Goal: Download file/media

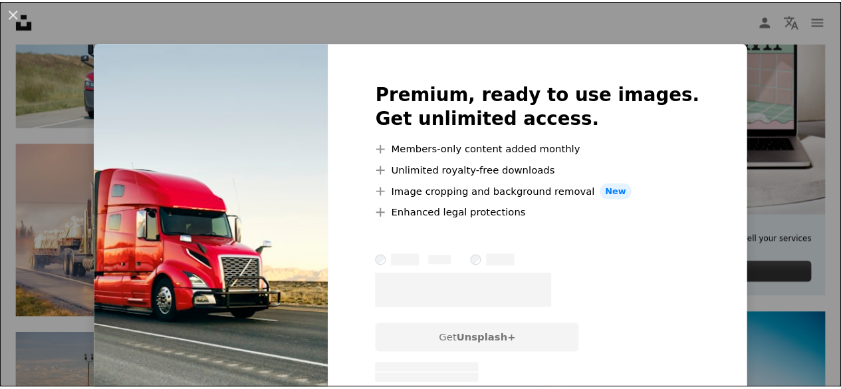
scroll to position [413, 0]
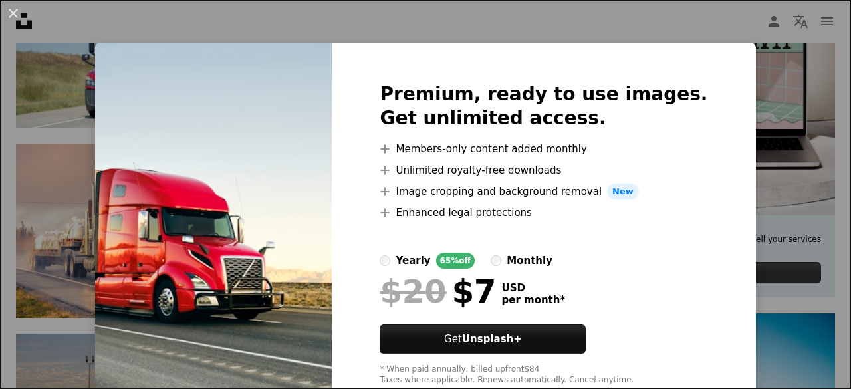
click at [732, 126] on div "An X shape Premium, ready to use images. Get unlimited access. A plus sign Memb…" at bounding box center [425, 194] width 851 height 389
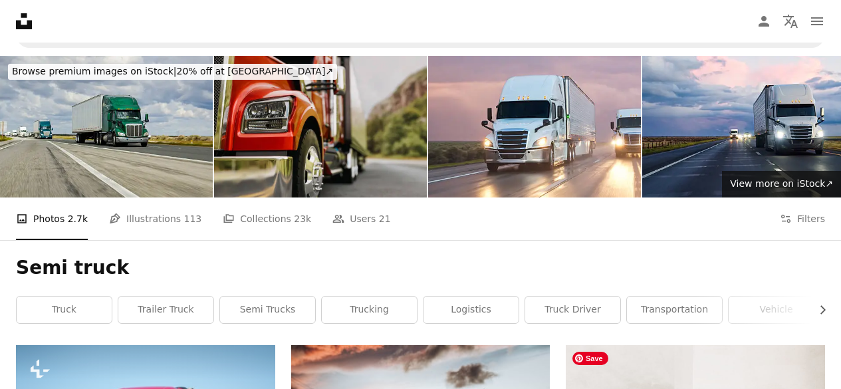
scroll to position [20, 0]
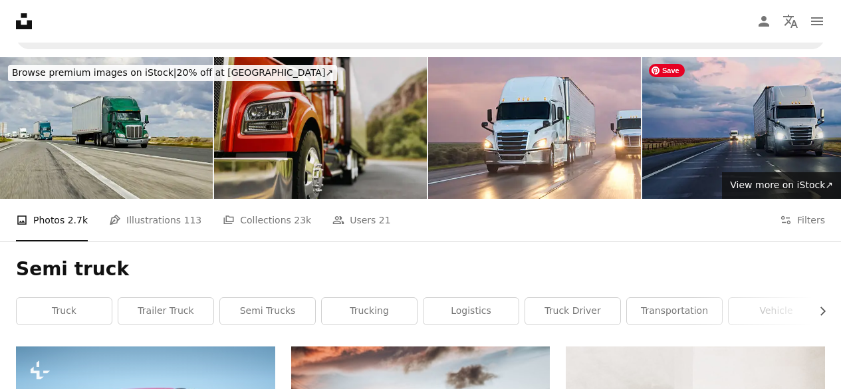
click at [670, 142] on img at bounding box center [748, 128] width 213 height 142
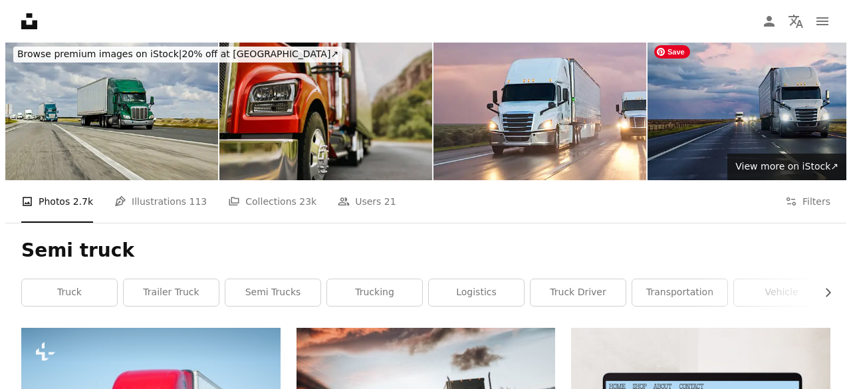
scroll to position [0, 0]
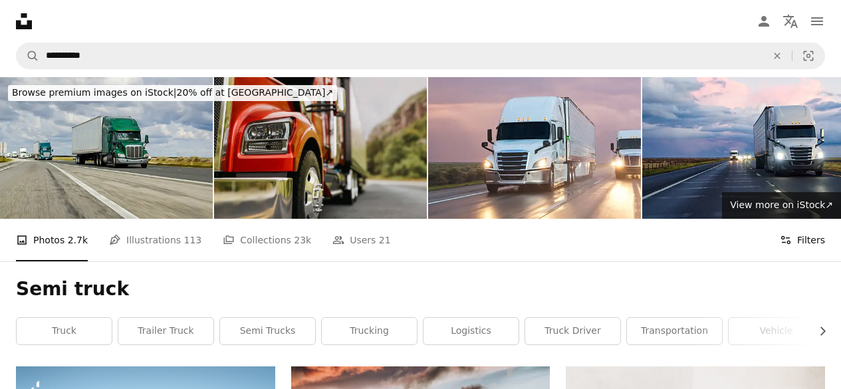
click at [811, 241] on button "Filters Filters" at bounding box center [802, 240] width 45 height 43
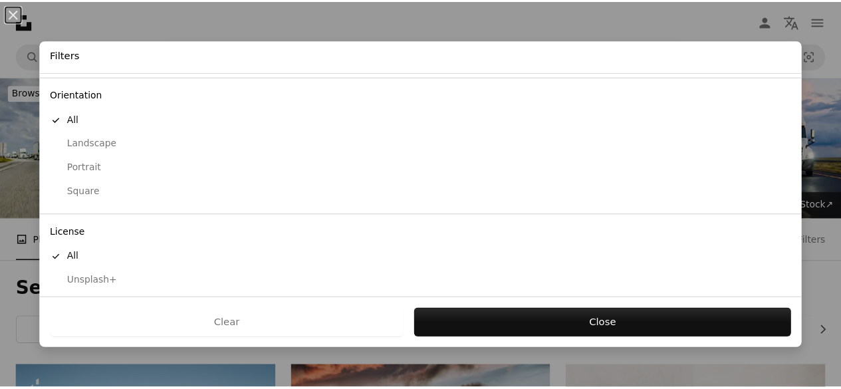
scroll to position [139, 0]
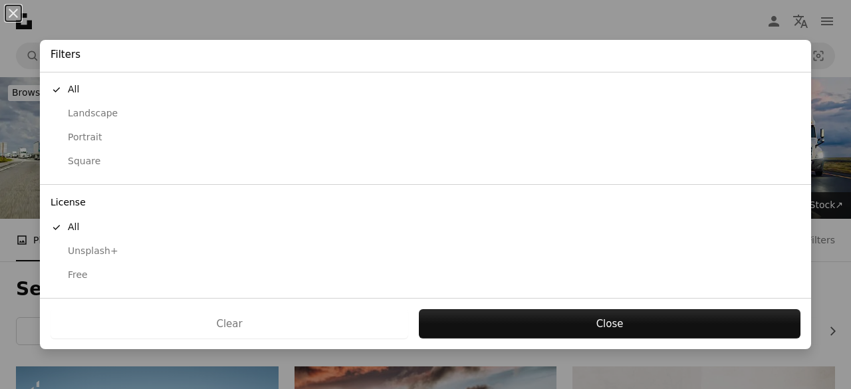
click at [76, 270] on div "Free" at bounding box center [426, 274] width 750 height 13
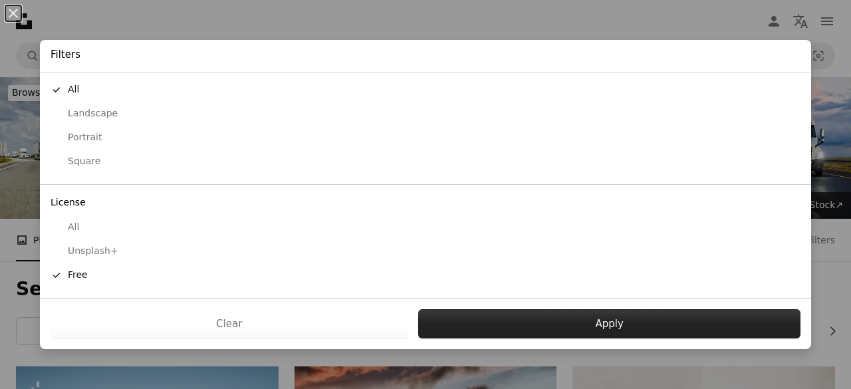
click at [479, 322] on button "Apply" at bounding box center [609, 323] width 382 height 29
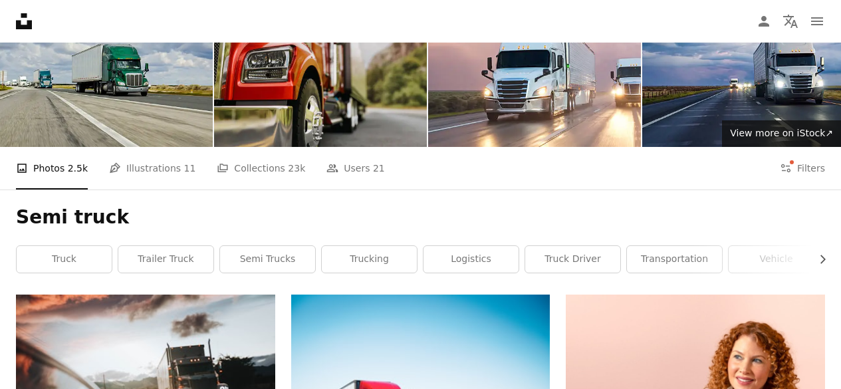
scroll to position [247, 0]
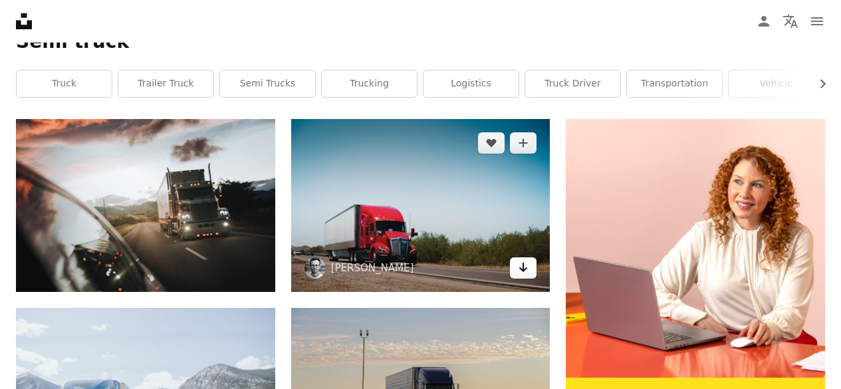
click at [522, 269] on icon "Download" at bounding box center [523, 267] width 9 height 9
